Goal: Use online tool/utility: Utilize a website feature to perform a specific function

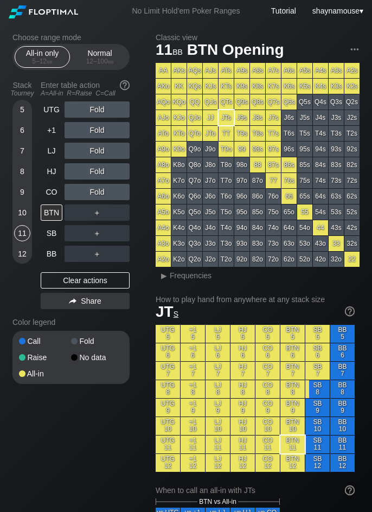
drag, startPoint x: 0, startPoint y: 0, endPoint x: 111, endPoint y: 71, distance: 131.7
click at [113, 66] on div "Normal 12 – 100 bb" at bounding box center [100, 57] width 50 height 21
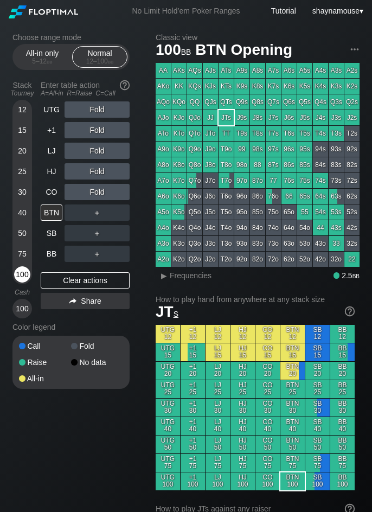
click at [23, 270] on div "100" at bounding box center [22, 274] width 16 height 16
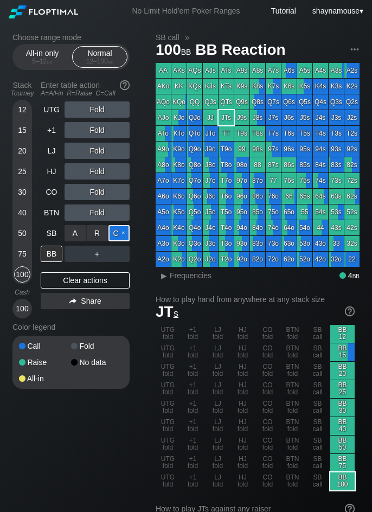
click at [115, 238] on div "C ✕" at bounding box center [119, 233] width 21 height 16
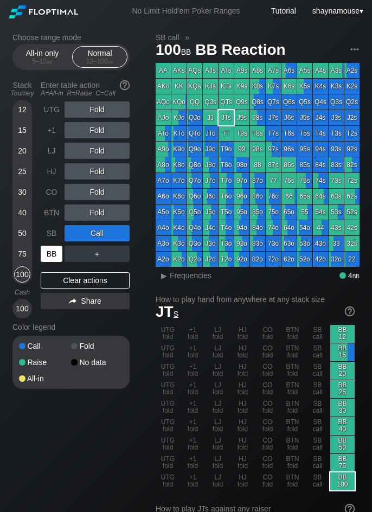
click at [56, 252] on div "BB" at bounding box center [52, 254] width 22 height 16
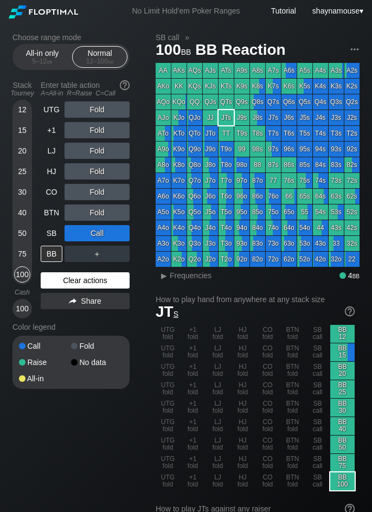
click at [77, 287] on div "Clear actions" at bounding box center [85, 280] width 89 height 16
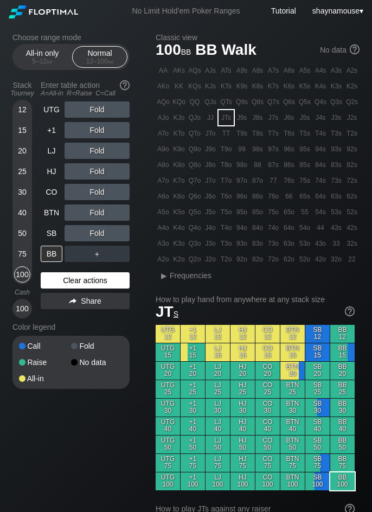
click at [77, 287] on div "Clear actions" at bounding box center [85, 280] width 89 height 16
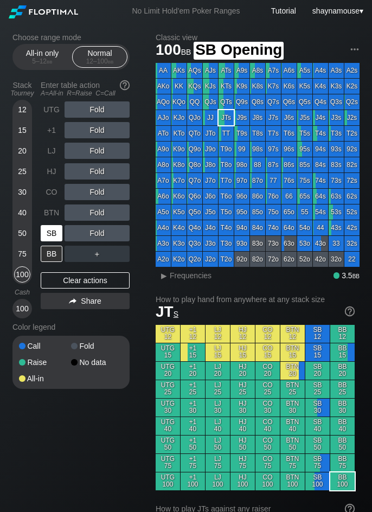
click at [54, 233] on div "SB" at bounding box center [52, 233] width 22 height 16
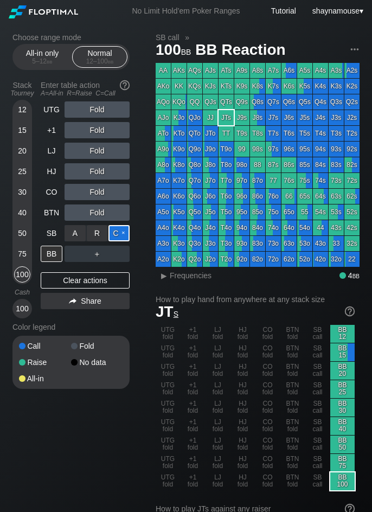
click at [125, 231] on div "C ✕" at bounding box center [119, 233] width 21 height 16
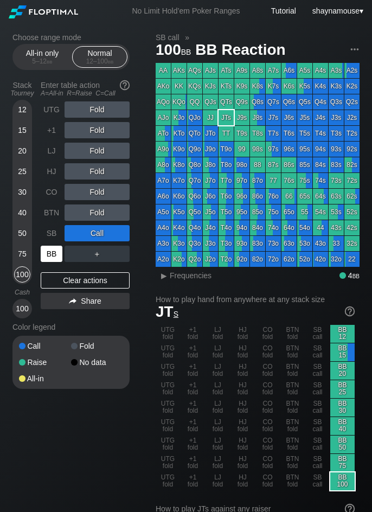
click at [58, 254] on div "BB" at bounding box center [52, 254] width 22 height 16
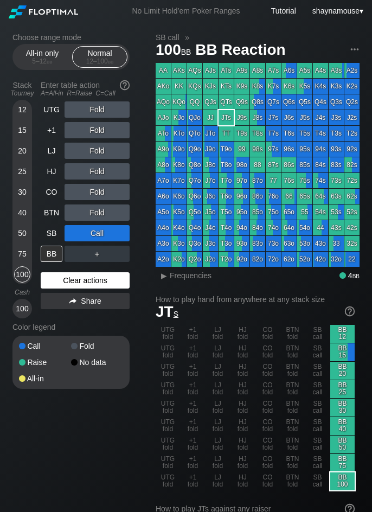
click at [95, 283] on div "Clear actions" at bounding box center [85, 280] width 89 height 16
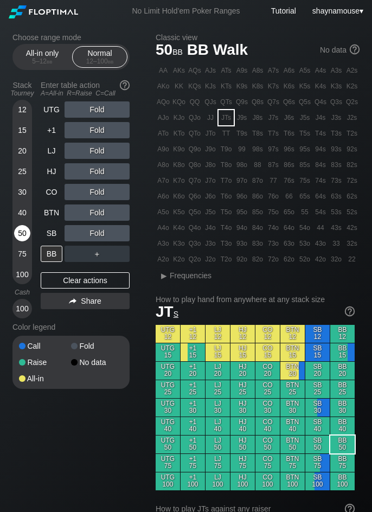
click at [28, 242] on div "50" at bounding box center [22, 235] width 16 height 21
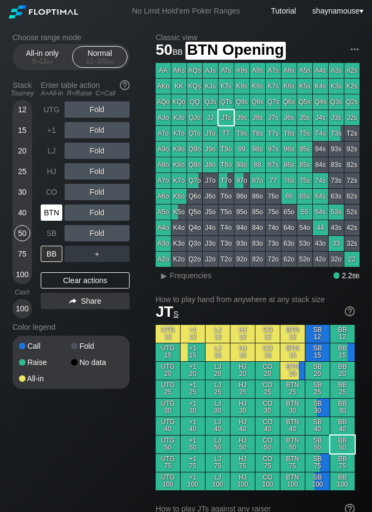
click at [49, 215] on div "BTN" at bounding box center [52, 213] width 22 height 16
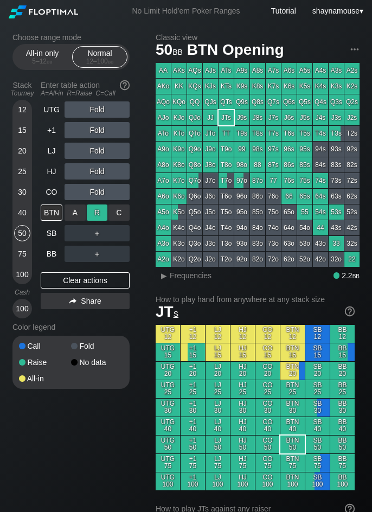
click at [96, 215] on div "R ✕" at bounding box center [97, 213] width 21 height 16
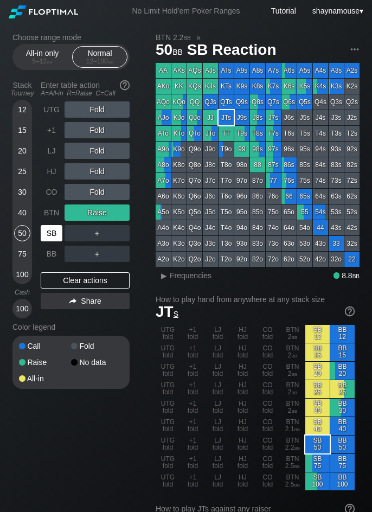
click at [53, 234] on div "SB" at bounding box center [52, 233] width 22 height 16
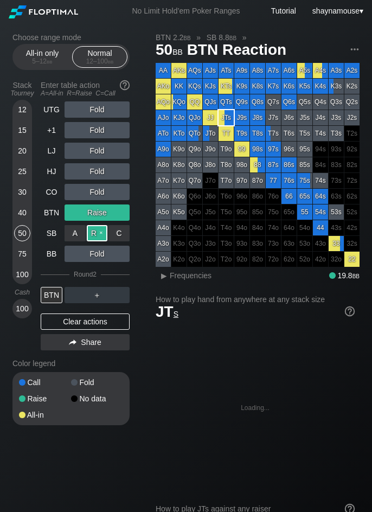
click at [92, 233] on div "R ✕" at bounding box center [97, 233] width 21 height 16
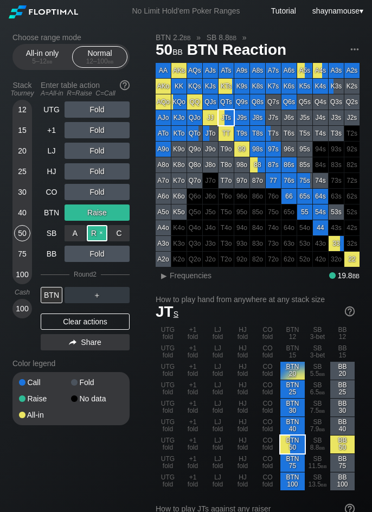
click at [92, 233] on div "R ✕" at bounding box center [97, 233] width 21 height 16
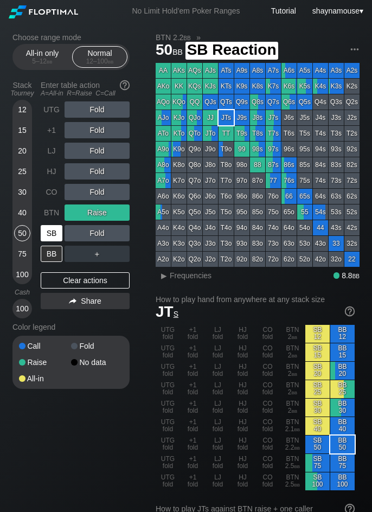
click at [53, 233] on div "SB" at bounding box center [52, 233] width 22 height 16
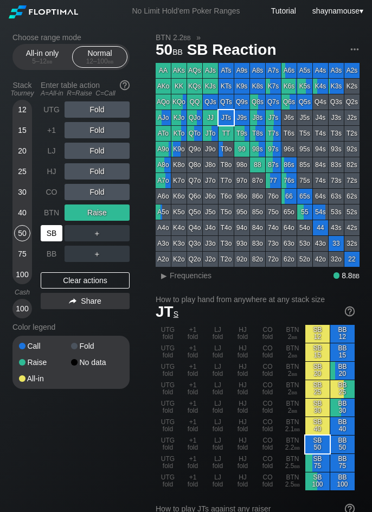
click at [53, 233] on div "SB" at bounding box center [52, 233] width 22 height 16
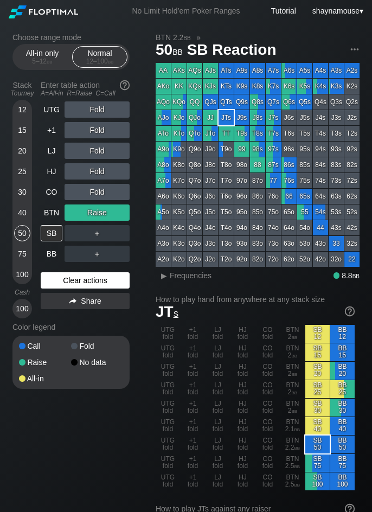
click at [91, 282] on div "Clear actions" at bounding box center [85, 280] width 89 height 16
click at [88, 282] on div "Clear actions" at bounding box center [85, 280] width 89 height 16
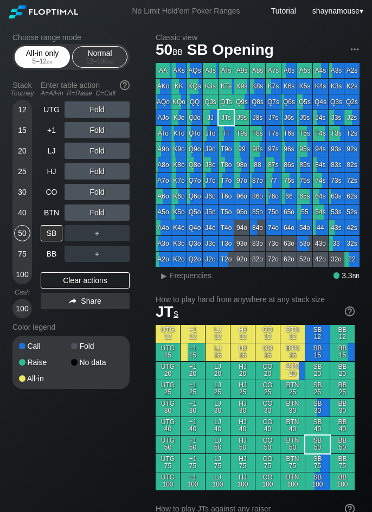
click at [45, 66] on div "All-in only 5 – 12 bb" at bounding box center [42, 57] width 50 height 21
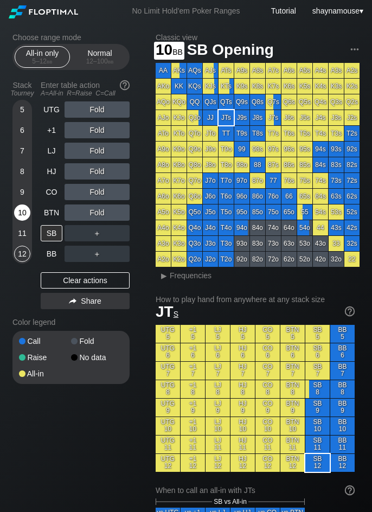
click at [24, 213] on div "10" at bounding box center [22, 213] width 16 height 16
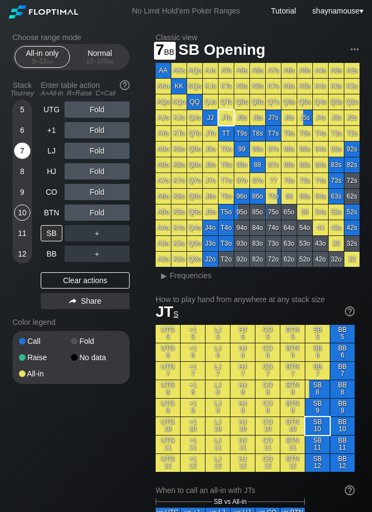
click at [24, 152] on div "7" at bounding box center [22, 151] width 16 height 16
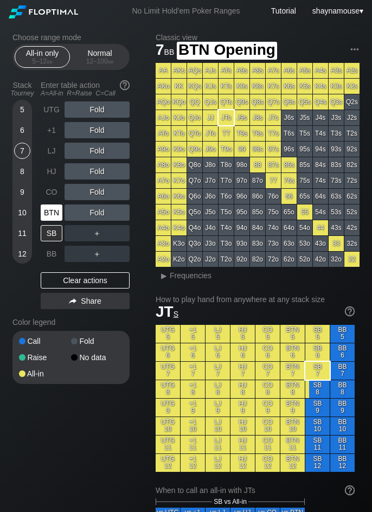
click at [50, 203] on div "BTN" at bounding box center [53, 212] width 24 height 21
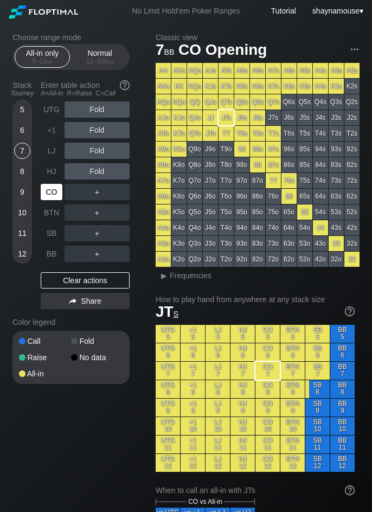
click at [50, 197] on div "CO" at bounding box center [52, 192] width 22 height 16
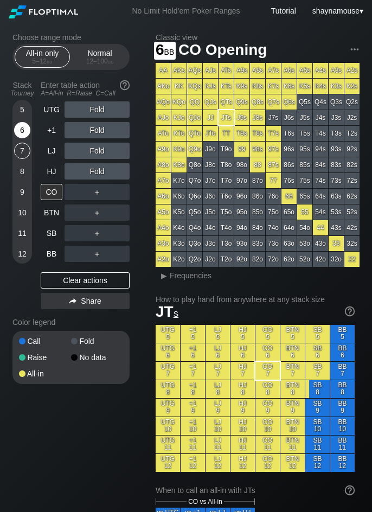
click at [21, 132] on div "6" at bounding box center [22, 130] width 16 height 16
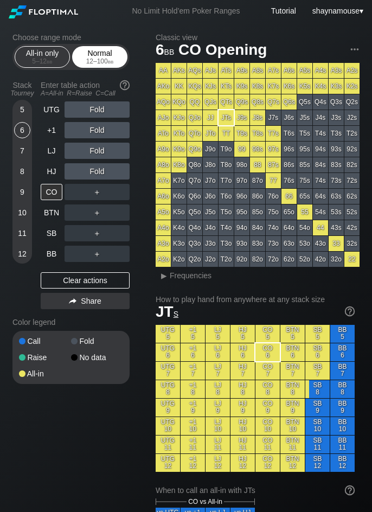
drag, startPoint x: 105, startPoint y: 46, endPoint x: 80, endPoint y: 66, distance: 31.6
click at [105, 46] on div "Normal 12 – 100 bb" at bounding box center [99, 57] width 55 height 22
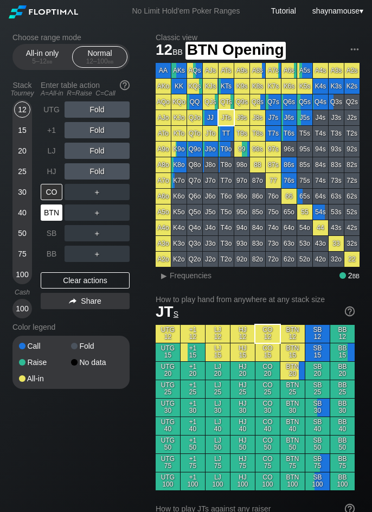
click at [52, 206] on div "BTN" at bounding box center [52, 213] width 22 height 16
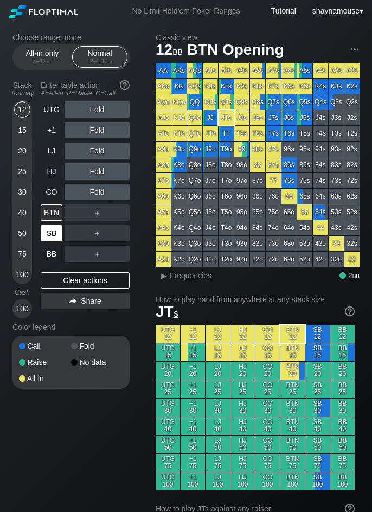
click at [42, 235] on div "SB" at bounding box center [52, 233] width 22 height 16
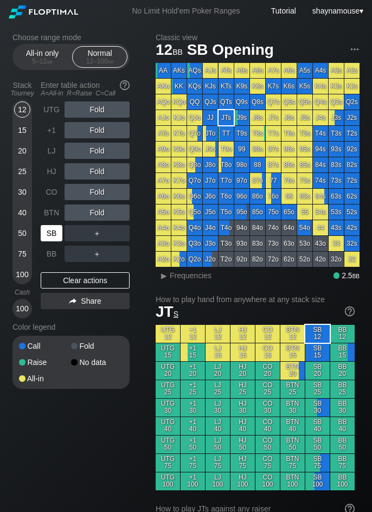
click at [42, 235] on div "SB" at bounding box center [52, 233] width 22 height 16
click at [124, 237] on div "C ✕" at bounding box center [119, 233] width 21 height 16
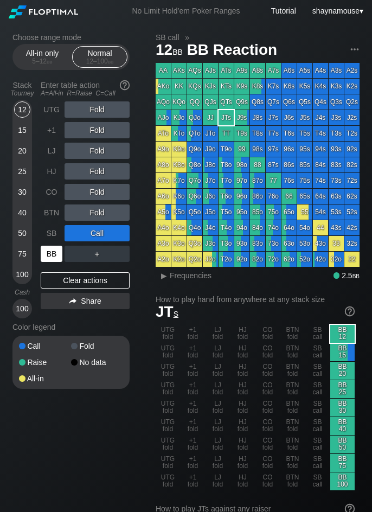
click at [57, 255] on div "BB" at bounding box center [52, 254] width 22 height 16
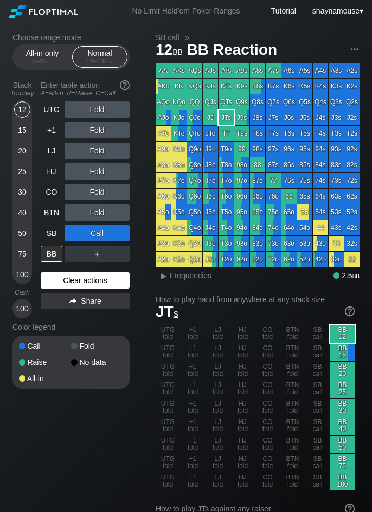
click at [89, 282] on div "Clear actions" at bounding box center [85, 280] width 89 height 16
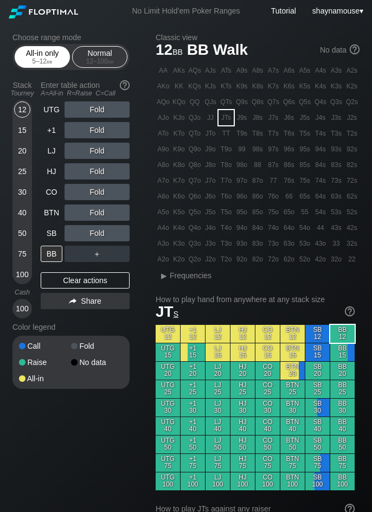
click at [46, 47] on div "All-in only 5 – 12 bb" at bounding box center [42, 57] width 50 height 21
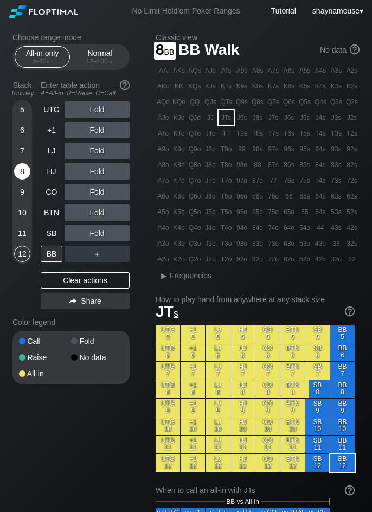
click at [23, 171] on div "8" at bounding box center [22, 171] width 16 height 16
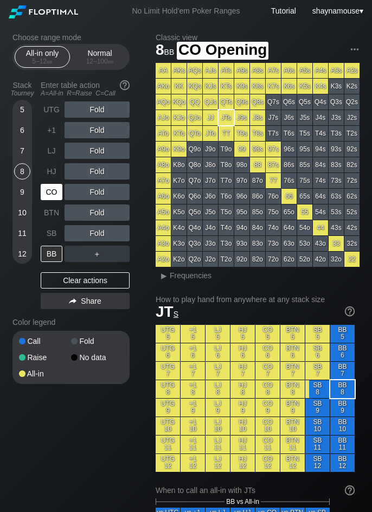
click at [51, 195] on div "CO" at bounding box center [52, 192] width 22 height 16
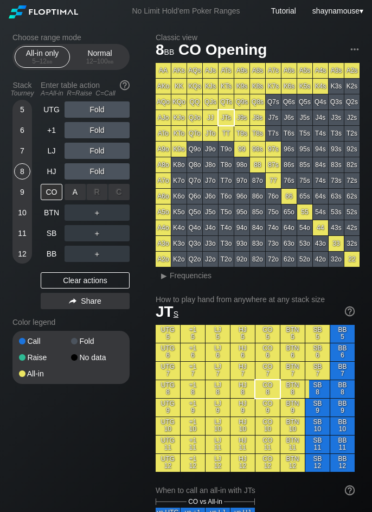
click at [70, 197] on div "A ✕" at bounding box center [75, 192] width 21 height 16
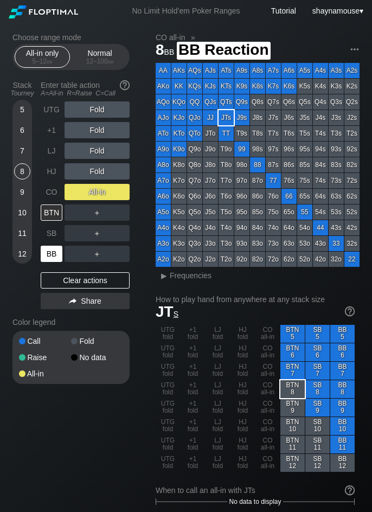
click at [50, 254] on div "BB" at bounding box center [52, 254] width 22 height 16
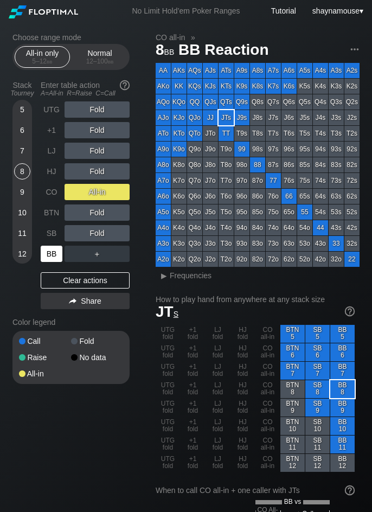
click at [50, 254] on div "BB" at bounding box center [52, 254] width 22 height 16
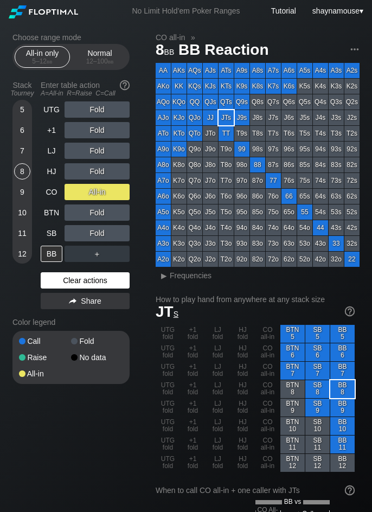
click at [80, 284] on div "Clear actions" at bounding box center [85, 280] width 89 height 16
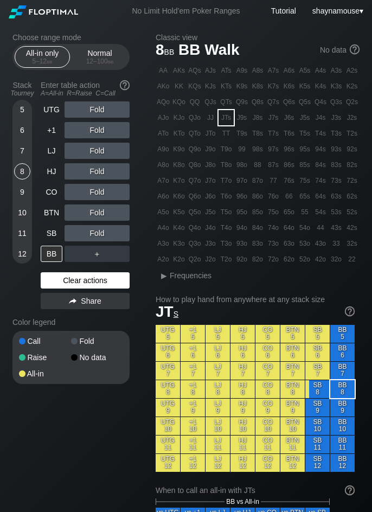
click at [80, 284] on div "Clear actions" at bounding box center [85, 280] width 89 height 16
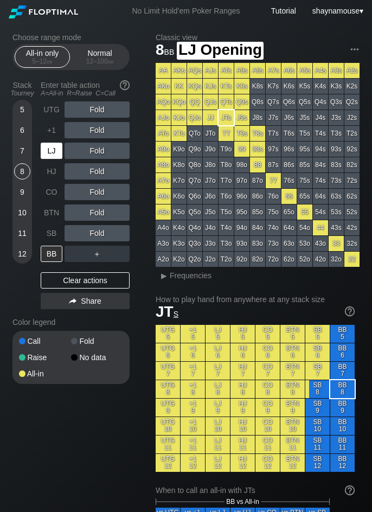
click at [53, 147] on div "LJ" at bounding box center [52, 151] width 22 height 16
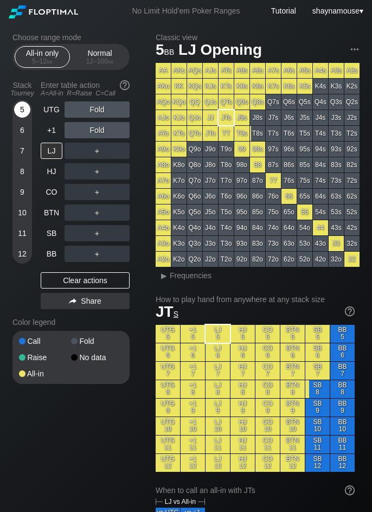
click at [30, 101] on div "5" at bounding box center [22, 111] width 16 height 21
click at [79, 240] on div "A ✕" at bounding box center [75, 233] width 21 height 16
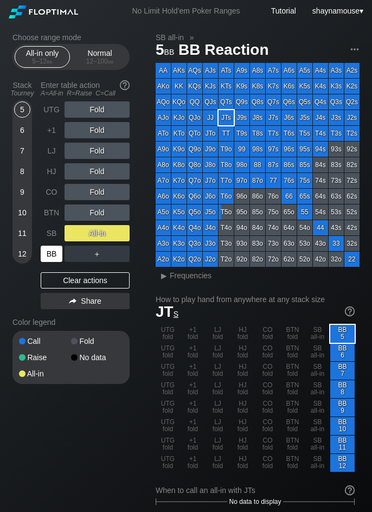
click at [61, 257] on div "BB" at bounding box center [52, 254] width 22 height 16
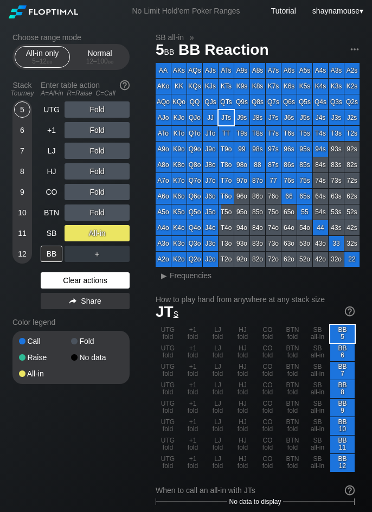
click at [69, 277] on div "Clear actions" at bounding box center [85, 280] width 89 height 16
